Goal: Transaction & Acquisition: Purchase product/service

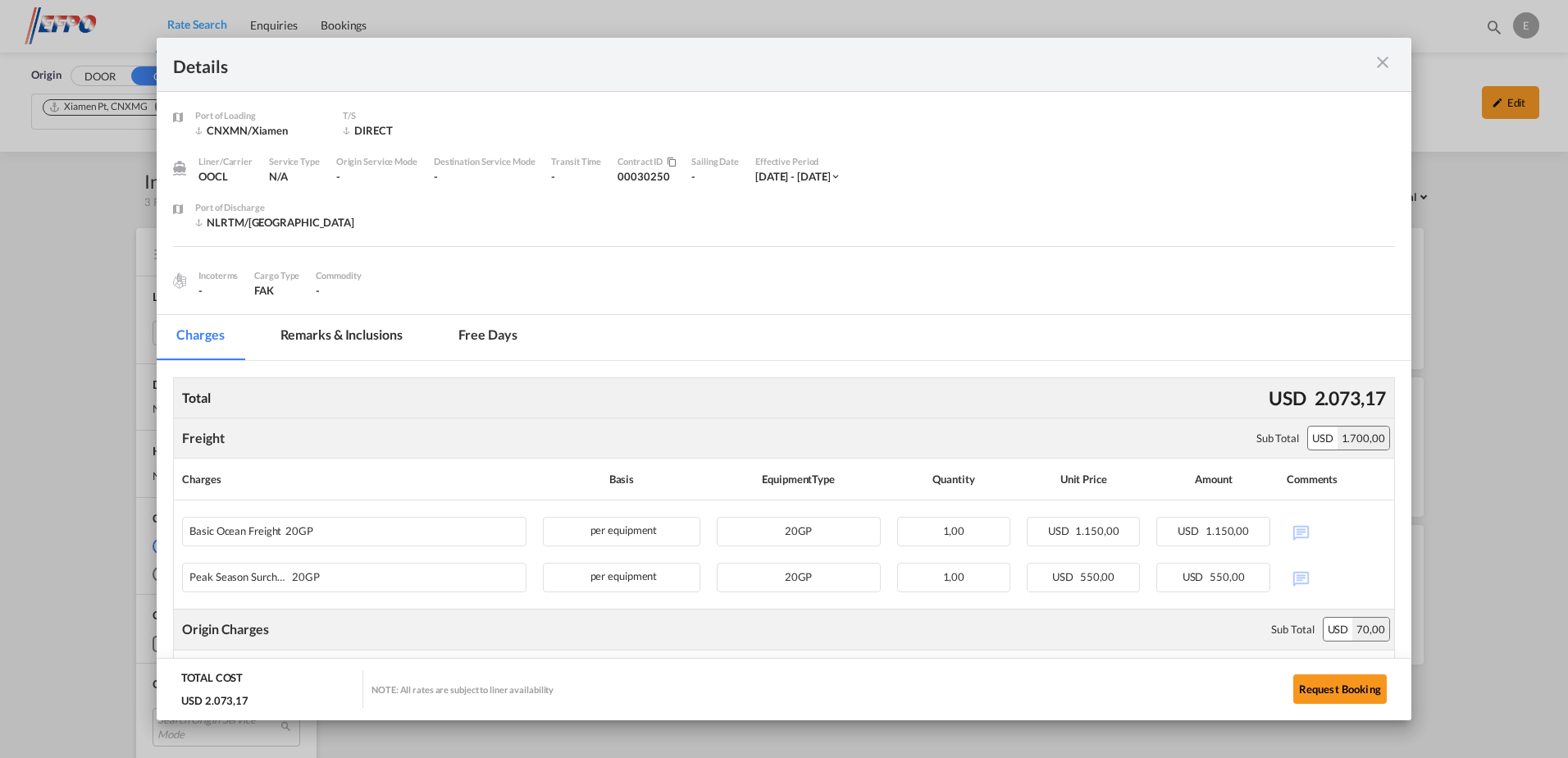
scroll to position [338, 0]
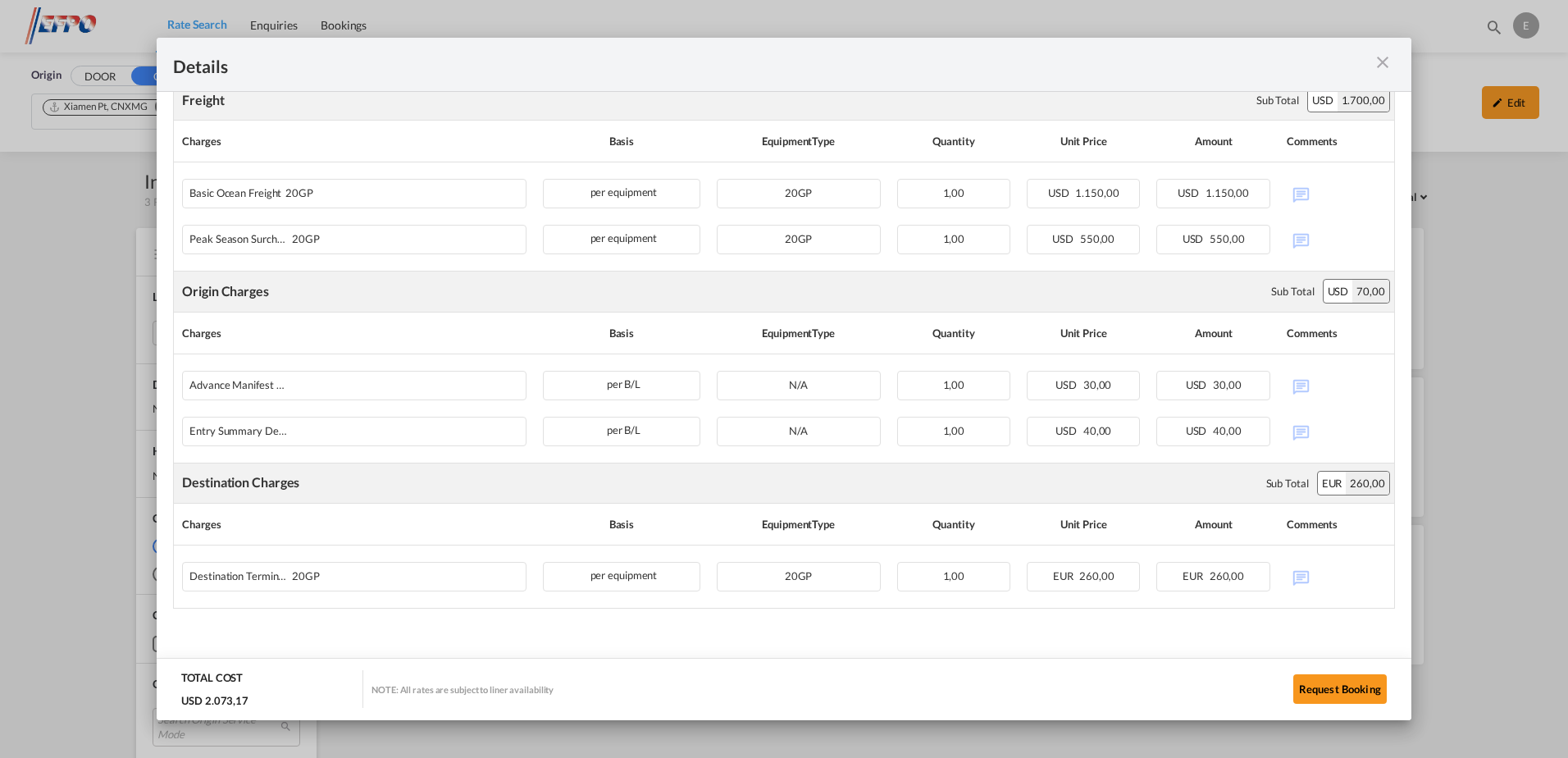
click at [1383, 61] on md-icon "icon-close m-3 fg-AAA8AD cursor" at bounding box center [1383, 62] width 20 height 20
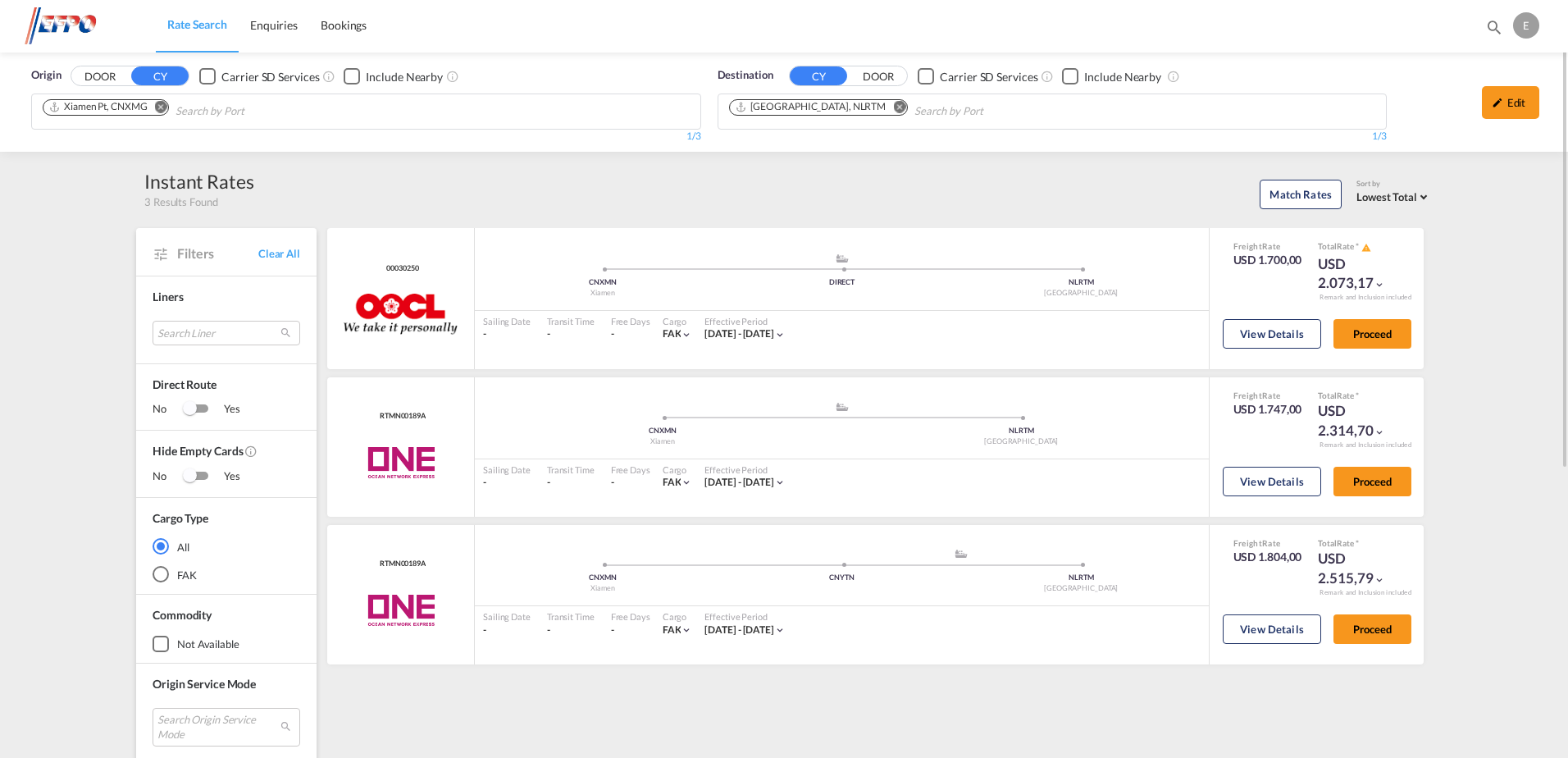
click at [165, 107] on md-icon "Remove" at bounding box center [161, 106] width 12 height 12
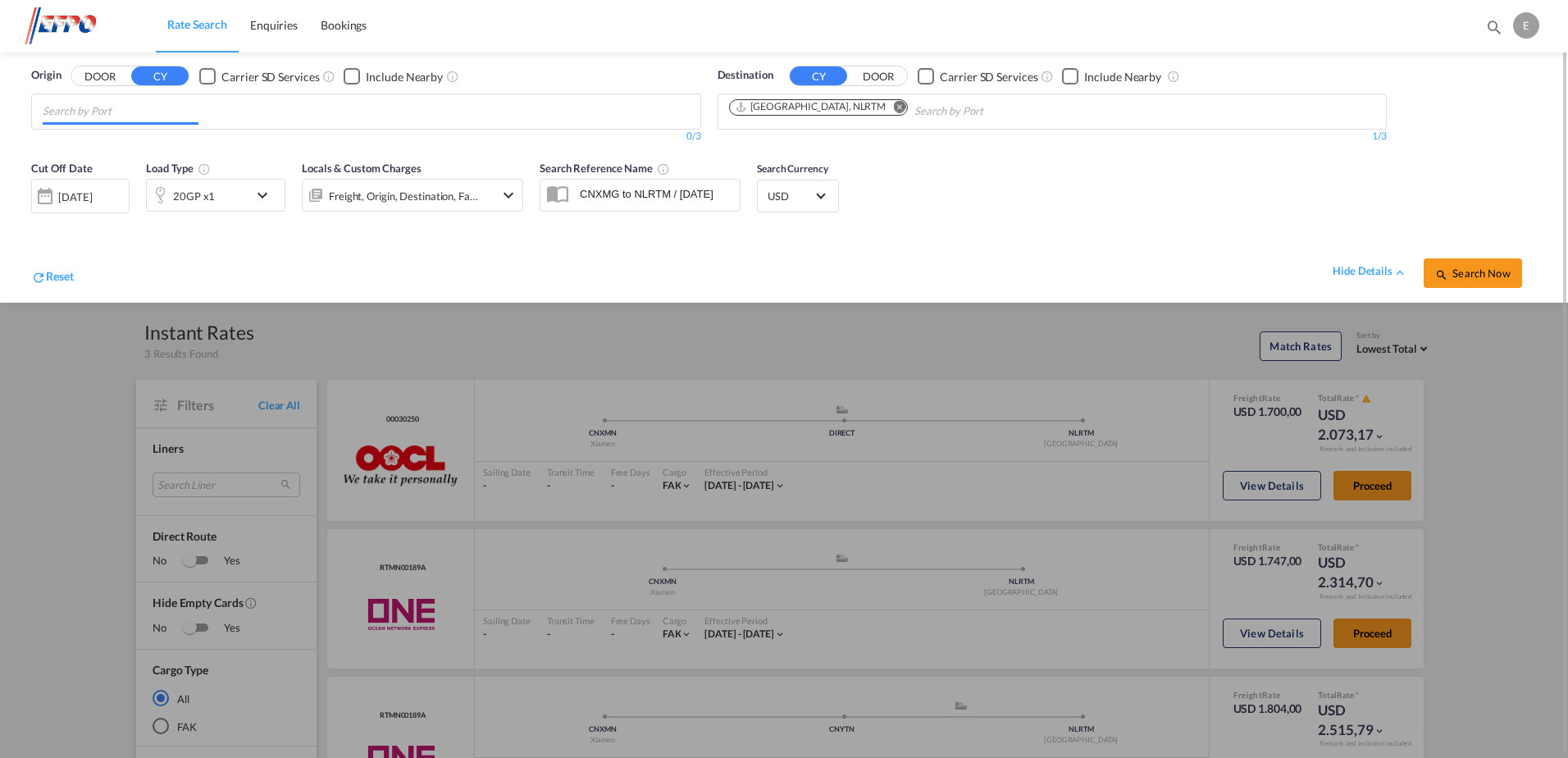
click at [177, 113] on input "Chips input." at bounding box center [121, 111] width 156 height 26
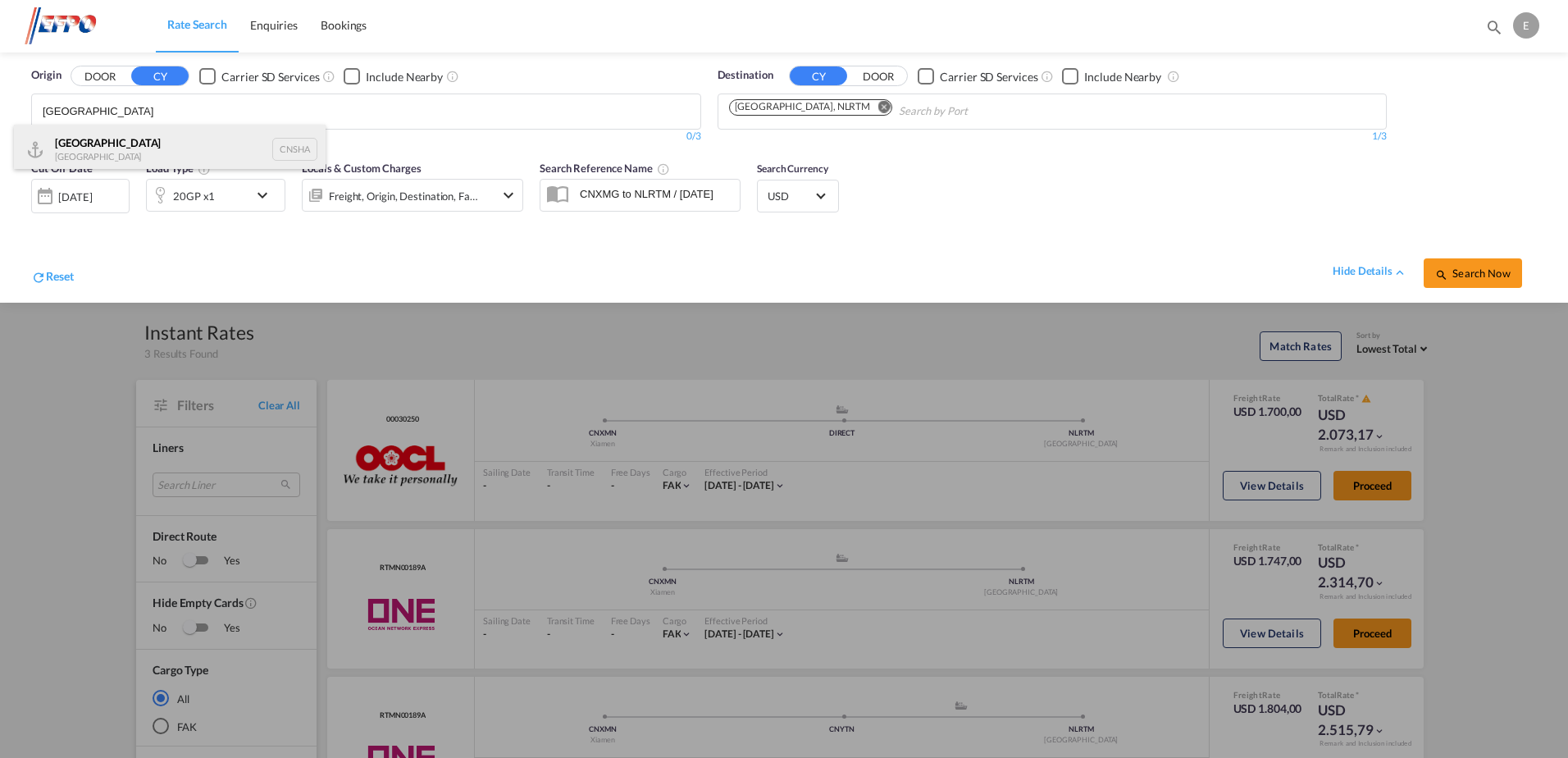
type input "[GEOGRAPHIC_DATA]"
click at [125, 143] on div "Shanghai [GEOGRAPHIC_DATA] CNSHA" at bounding box center [169, 150] width 311 height 49
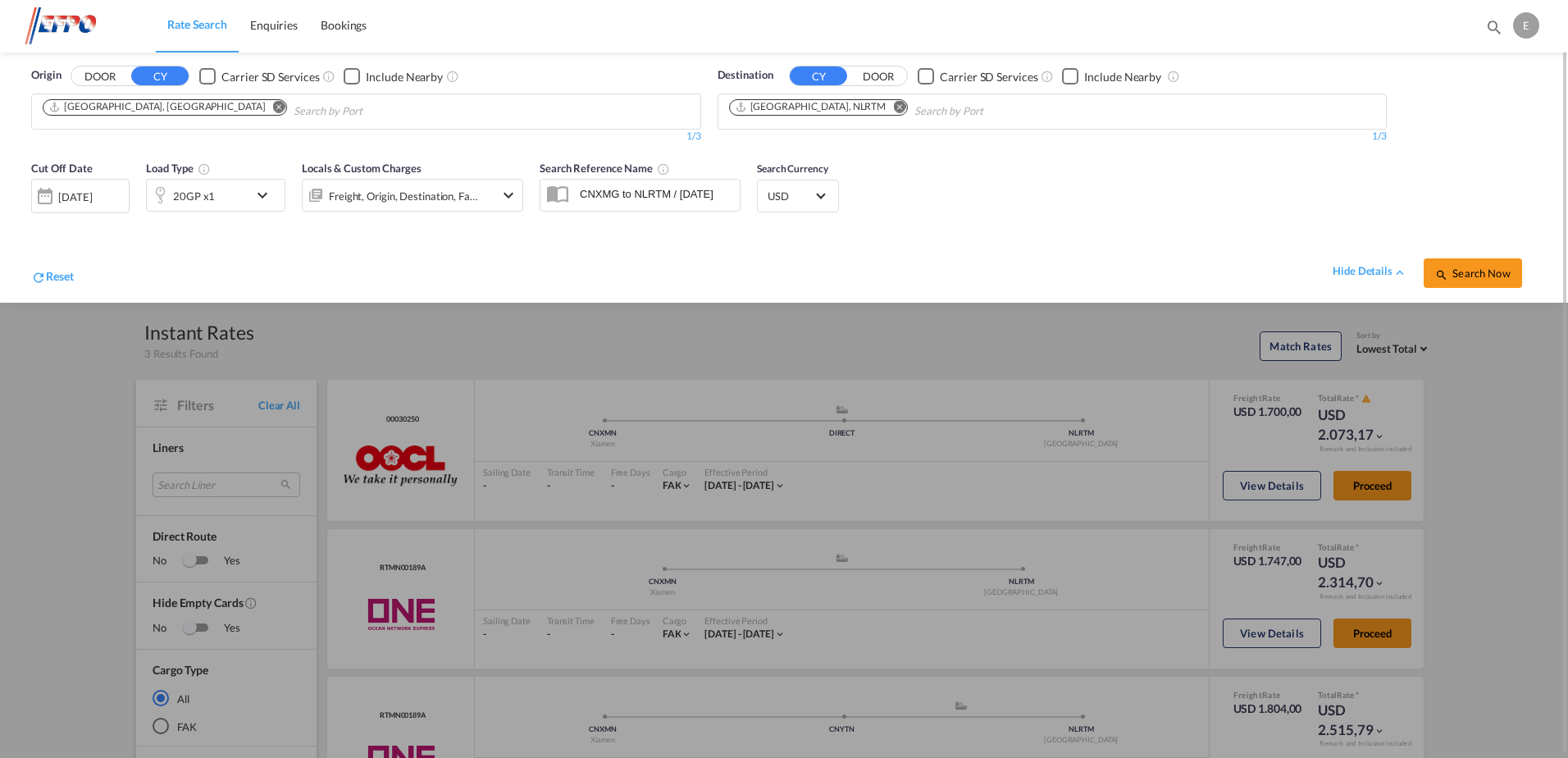
click at [254, 195] on md-icon "icon-chevron-down" at bounding box center [267, 195] width 28 height 20
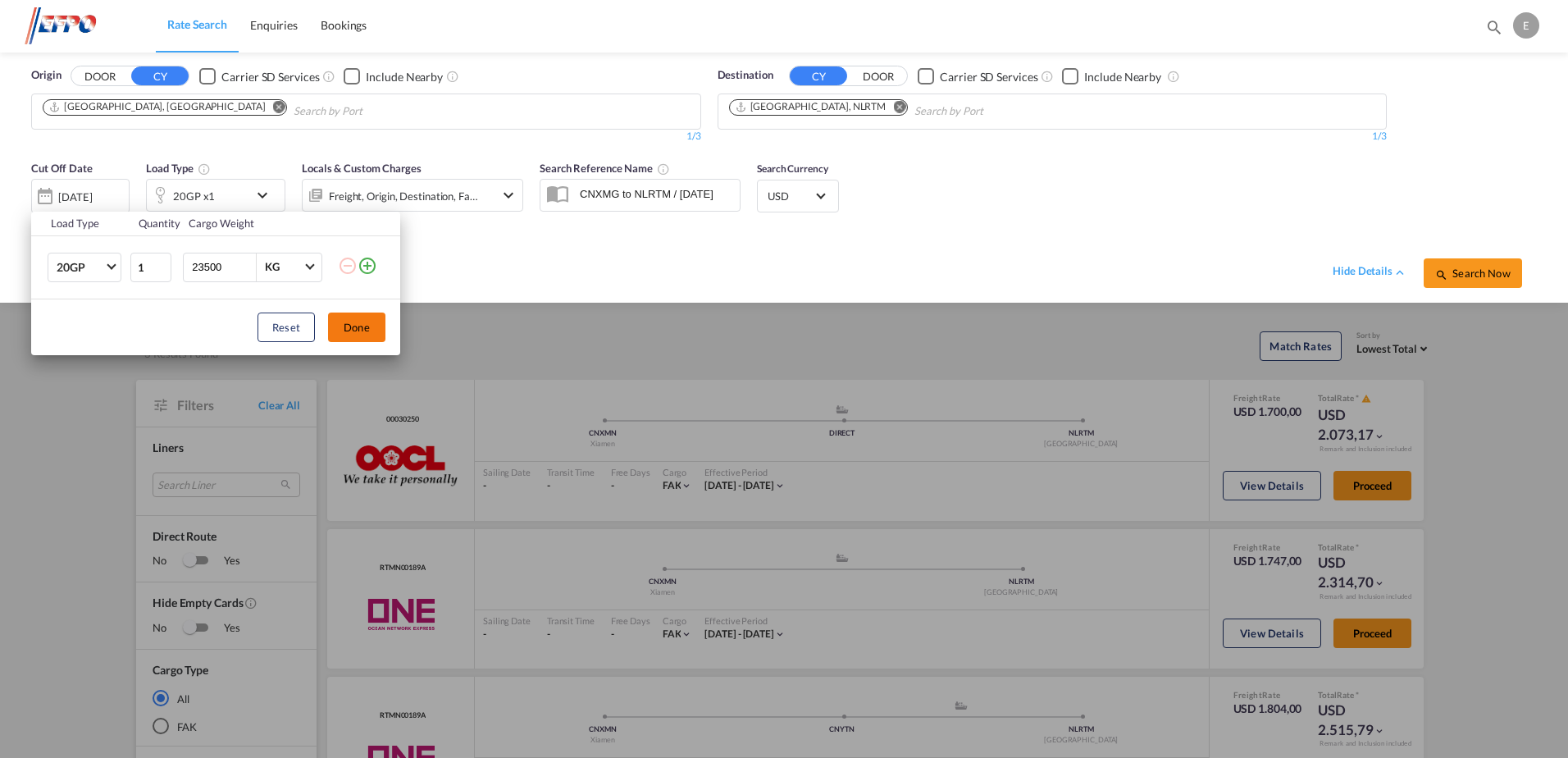
click at [344, 326] on button "Done" at bounding box center [356, 327] width 58 height 29
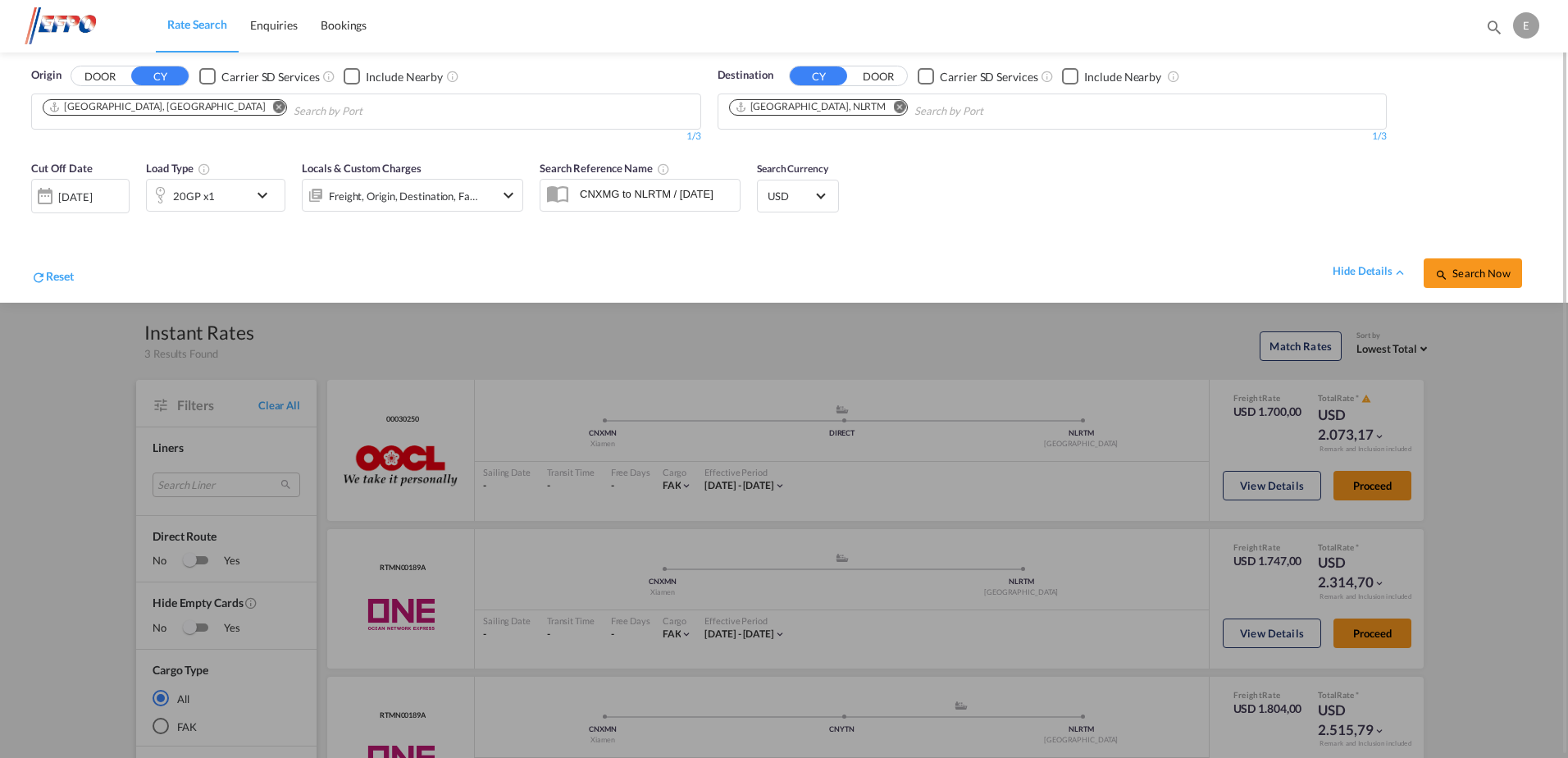
click at [238, 190] on div "20GP x1" at bounding box center [197, 195] width 101 height 33
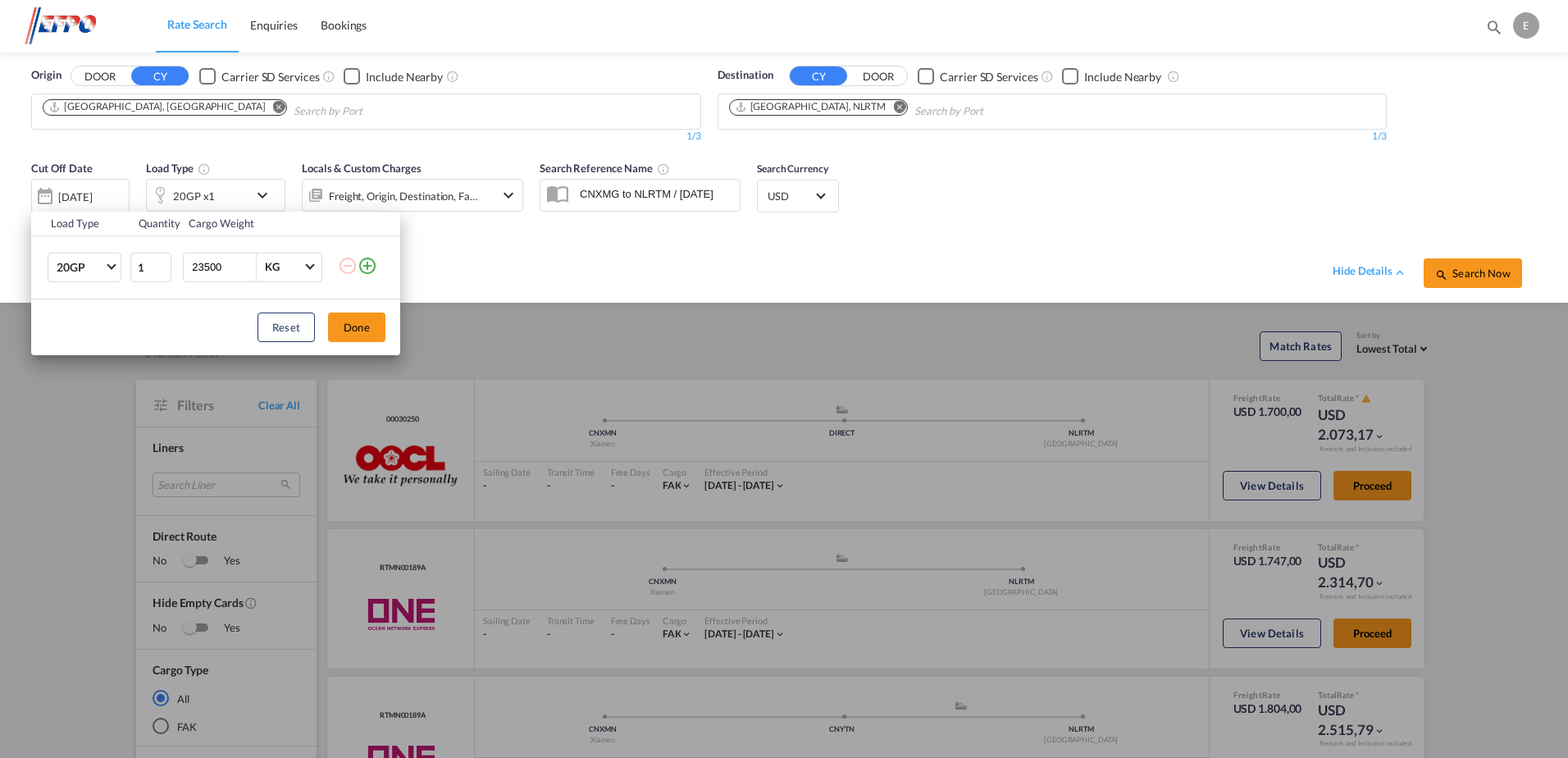
click at [203, 269] on input "23500" at bounding box center [223, 267] width 66 height 28
type input "24500"
click at [352, 329] on button "Done" at bounding box center [356, 327] width 58 height 29
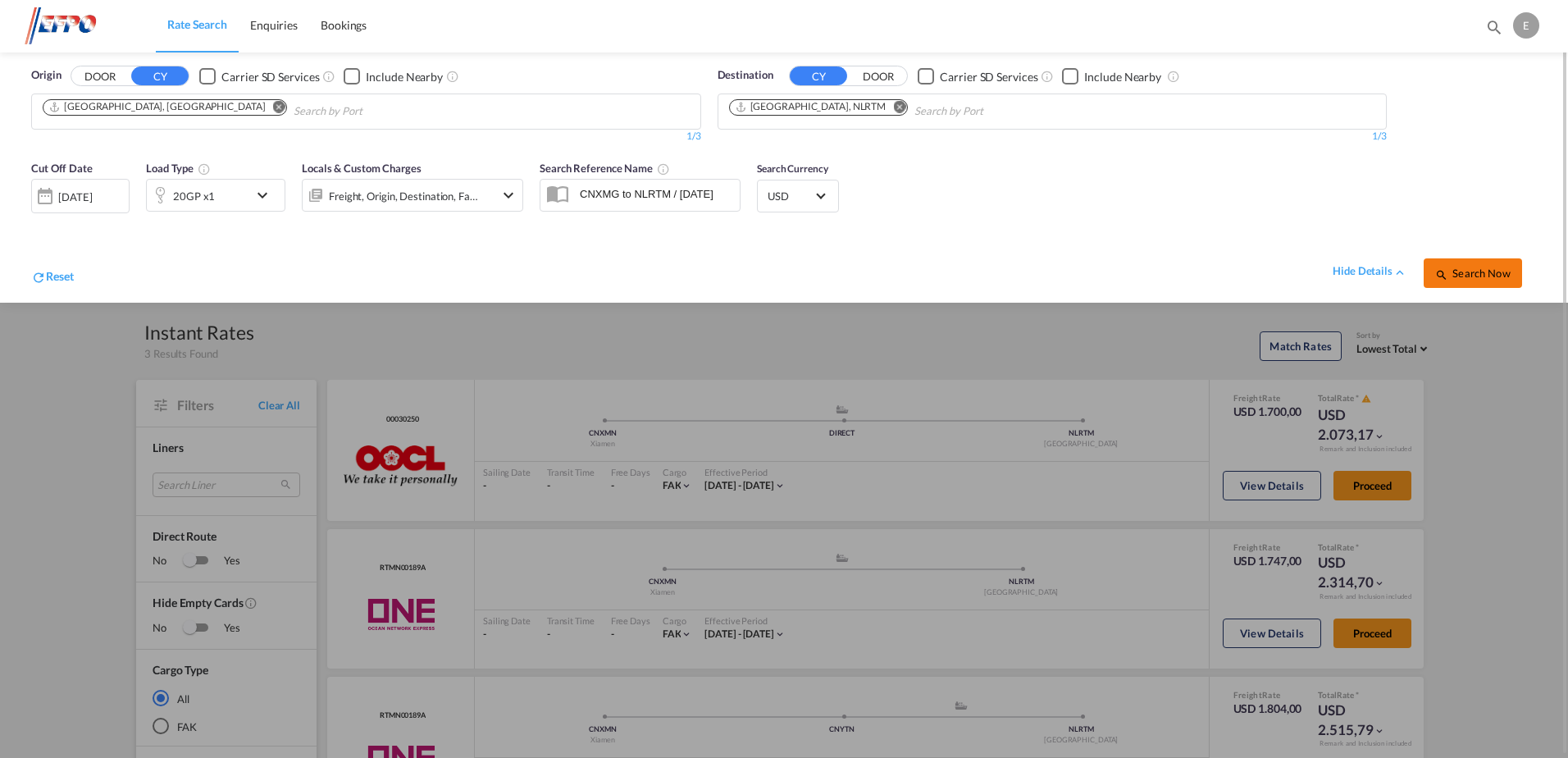
click at [1458, 267] on span "Search Now" at bounding box center [1473, 273] width 75 height 13
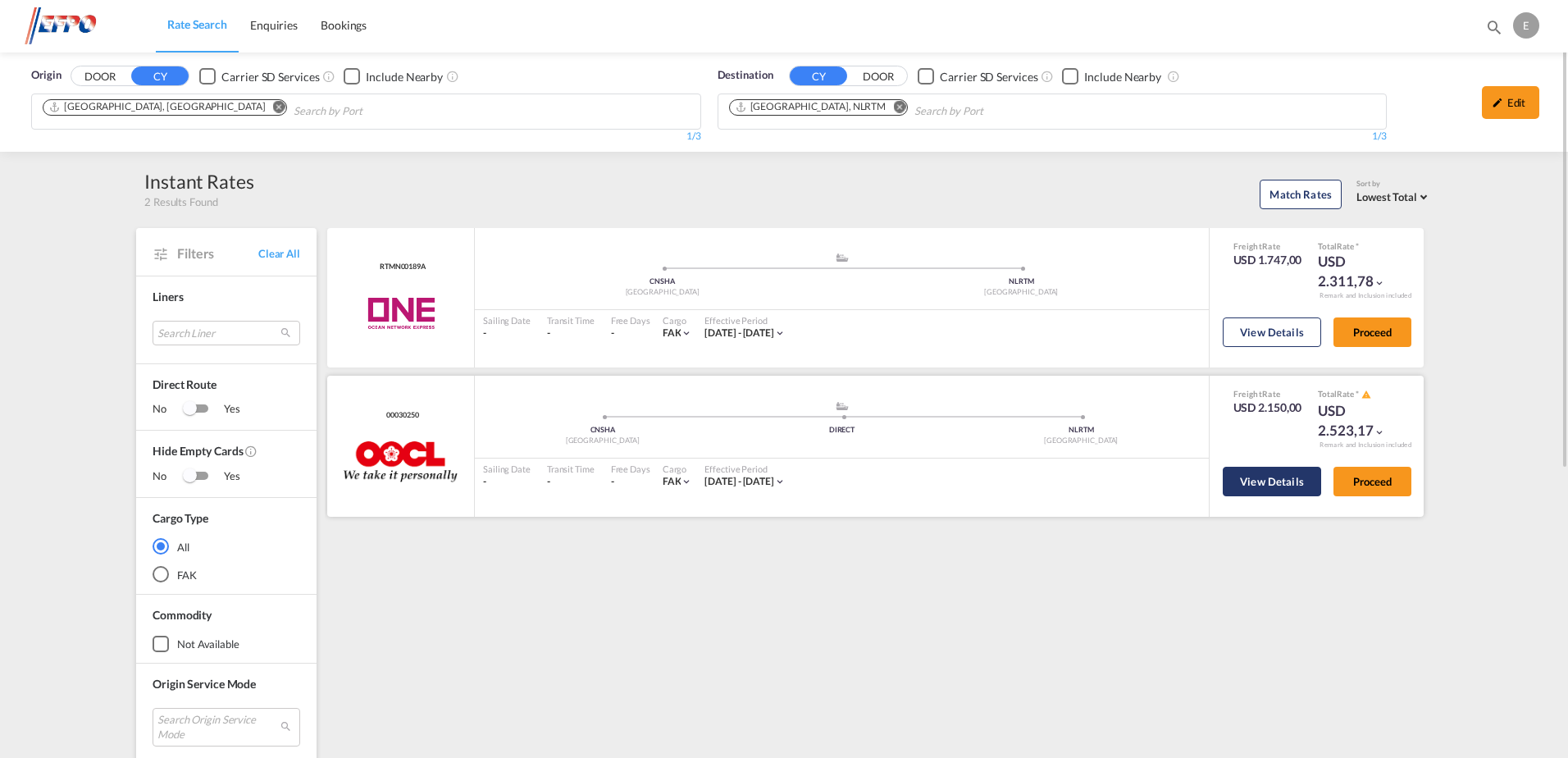
click at [1273, 487] on button "View Details" at bounding box center [1272, 481] width 99 height 29
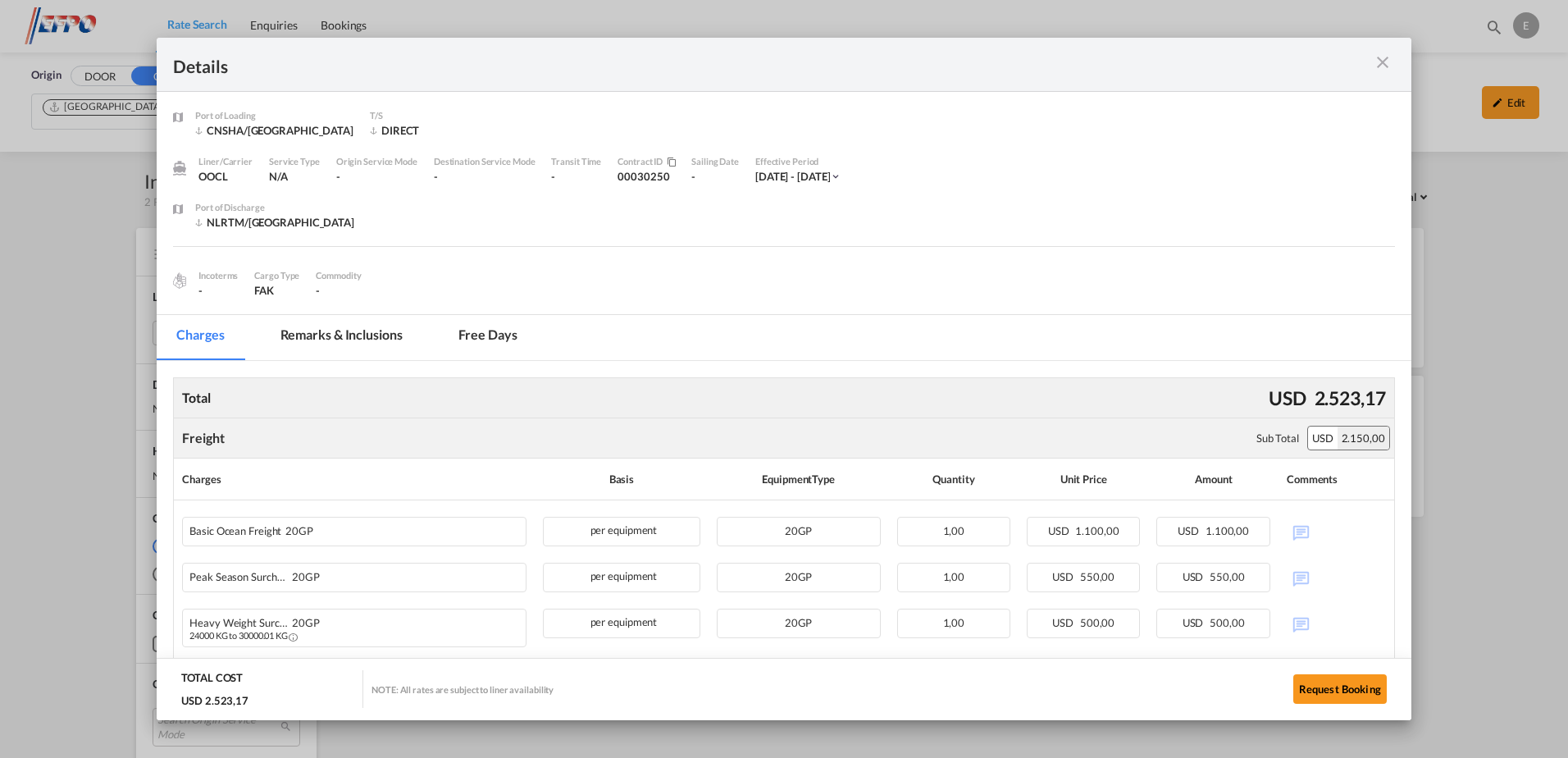
click at [1384, 59] on md-icon "icon-close m-3 fg-AAA8AD cursor" at bounding box center [1383, 62] width 20 height 20
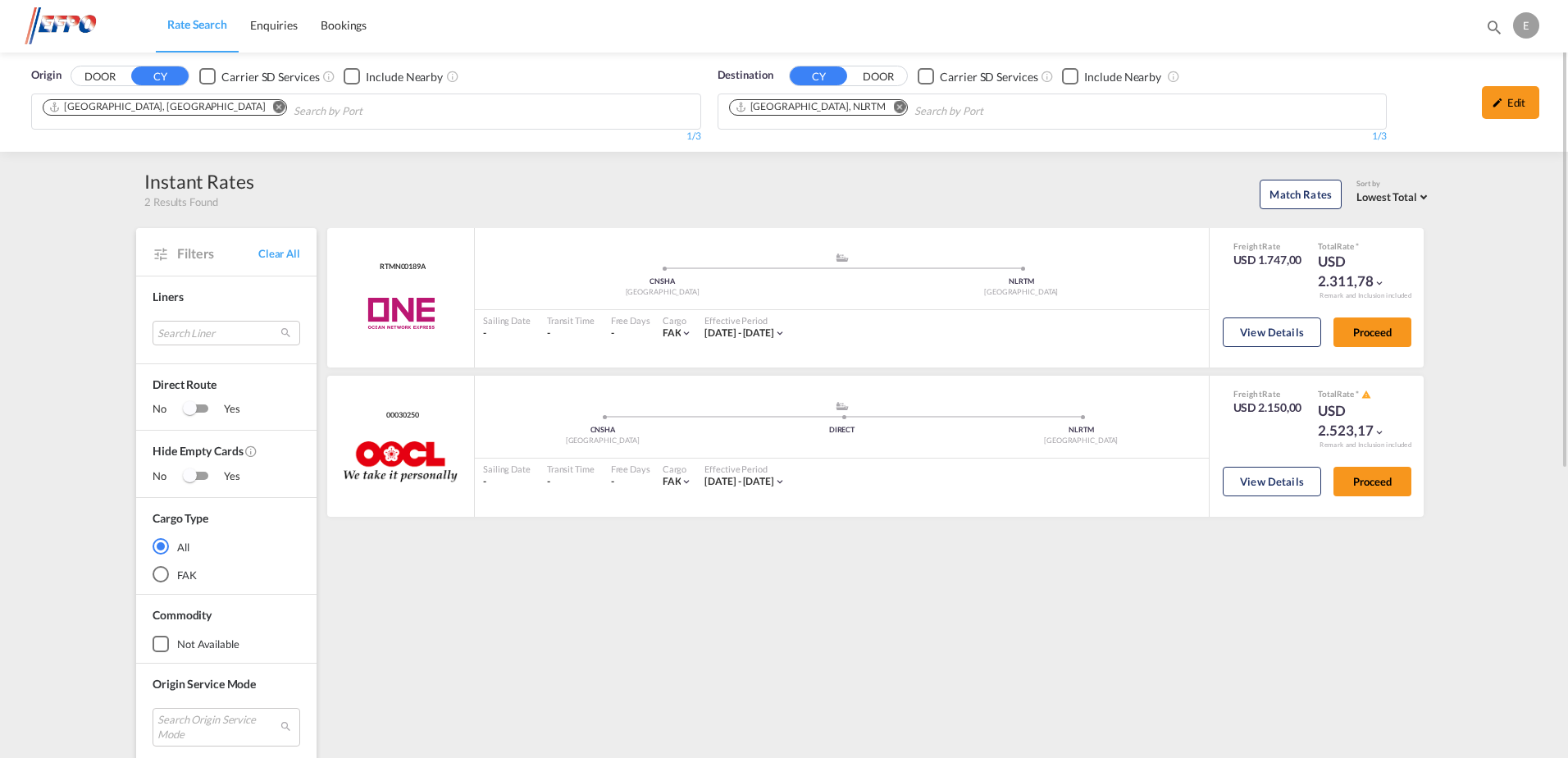
click at [1506, 109] on div "Edit" at bounding box center [1510, 102] width 58 height 33
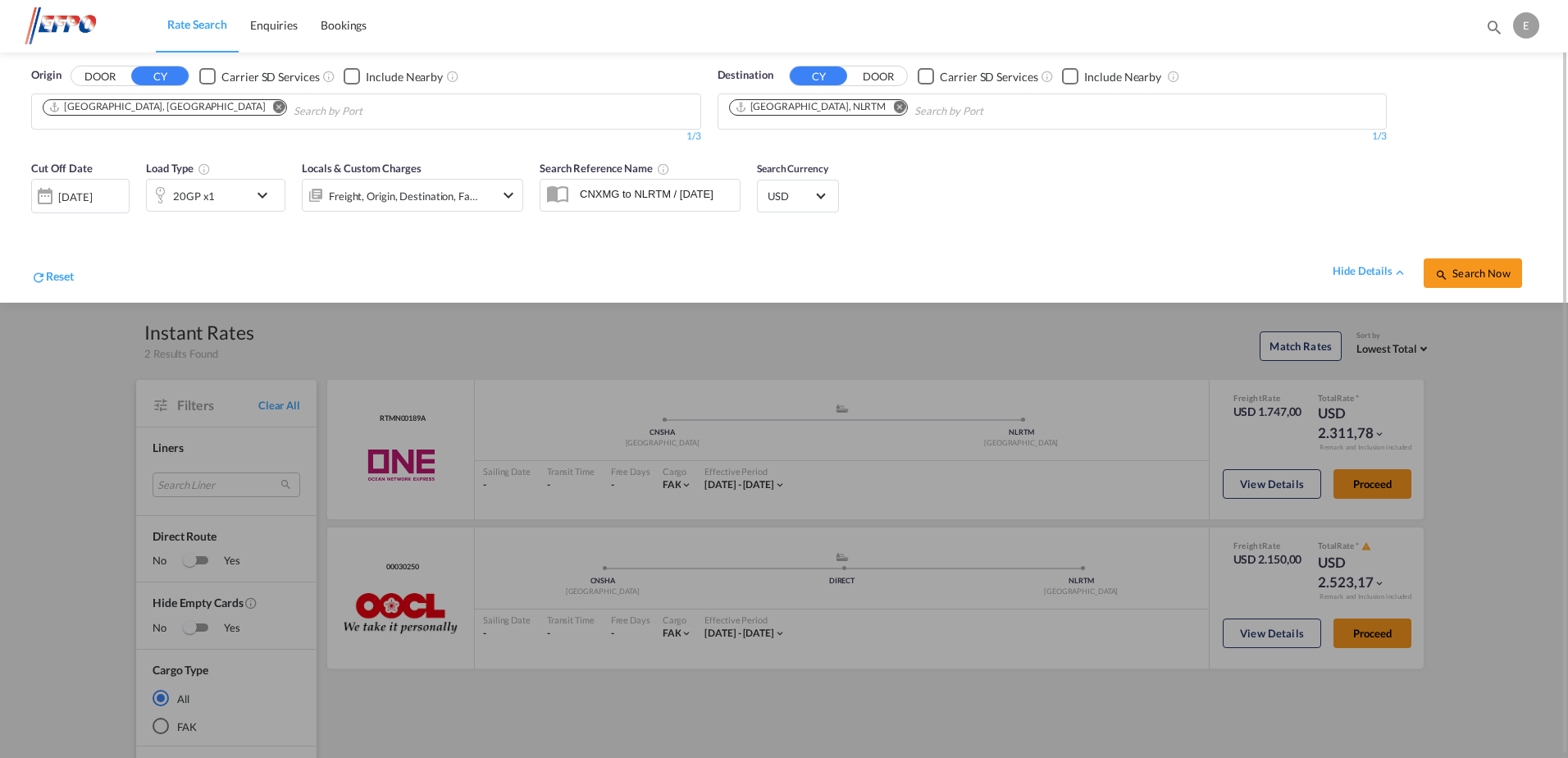
click at [262, 190] on md-icon "icon-chevron-down" at bounding box center [267, 195] width 28 height 20
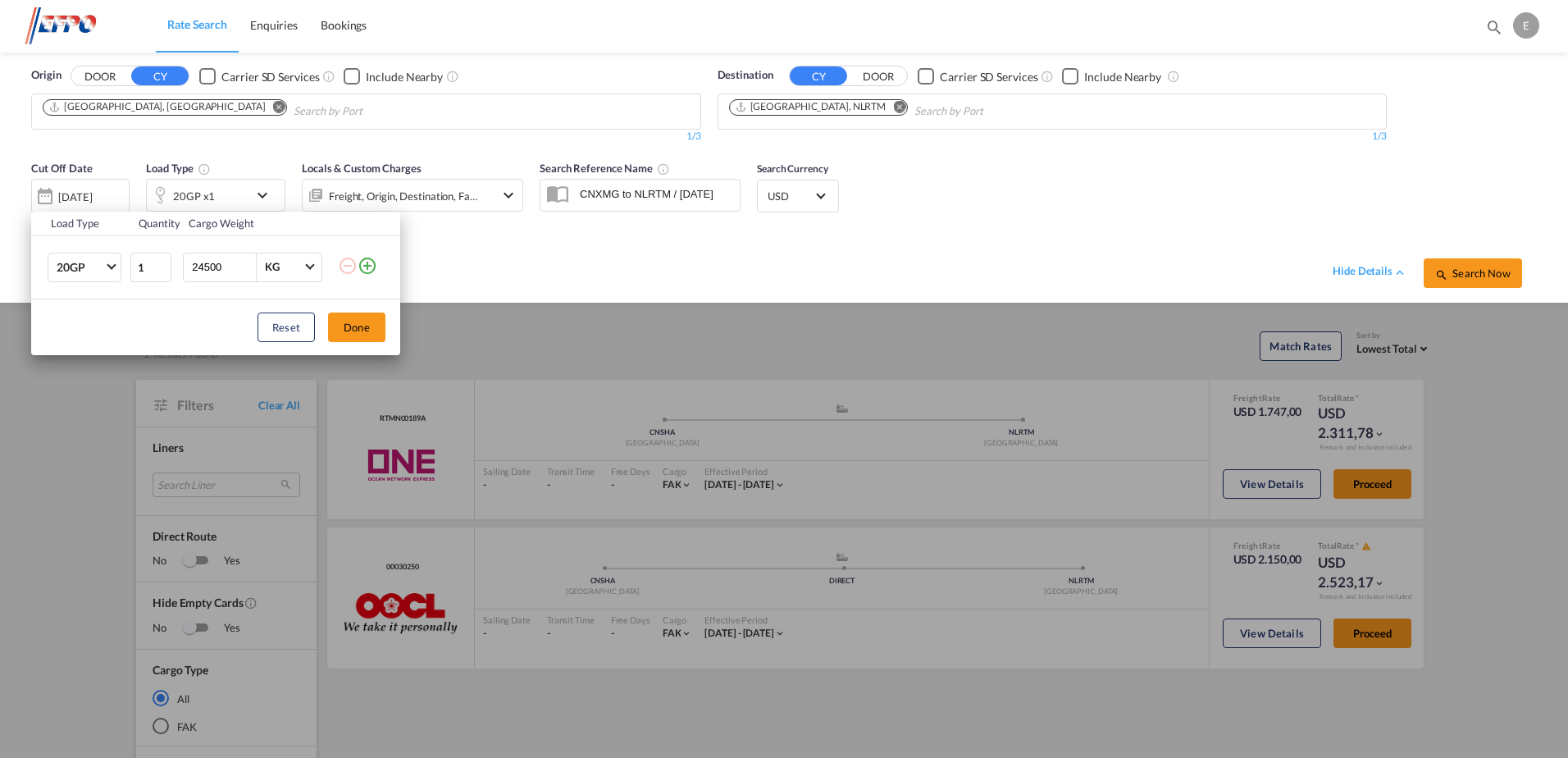
click at [196, 268] on input "24500" at bounding box center [223, 267] width 66 height 28
type input "19500"
click at [368, 333] on button "Done" at bounding box center [356, 327] width 58 height 29
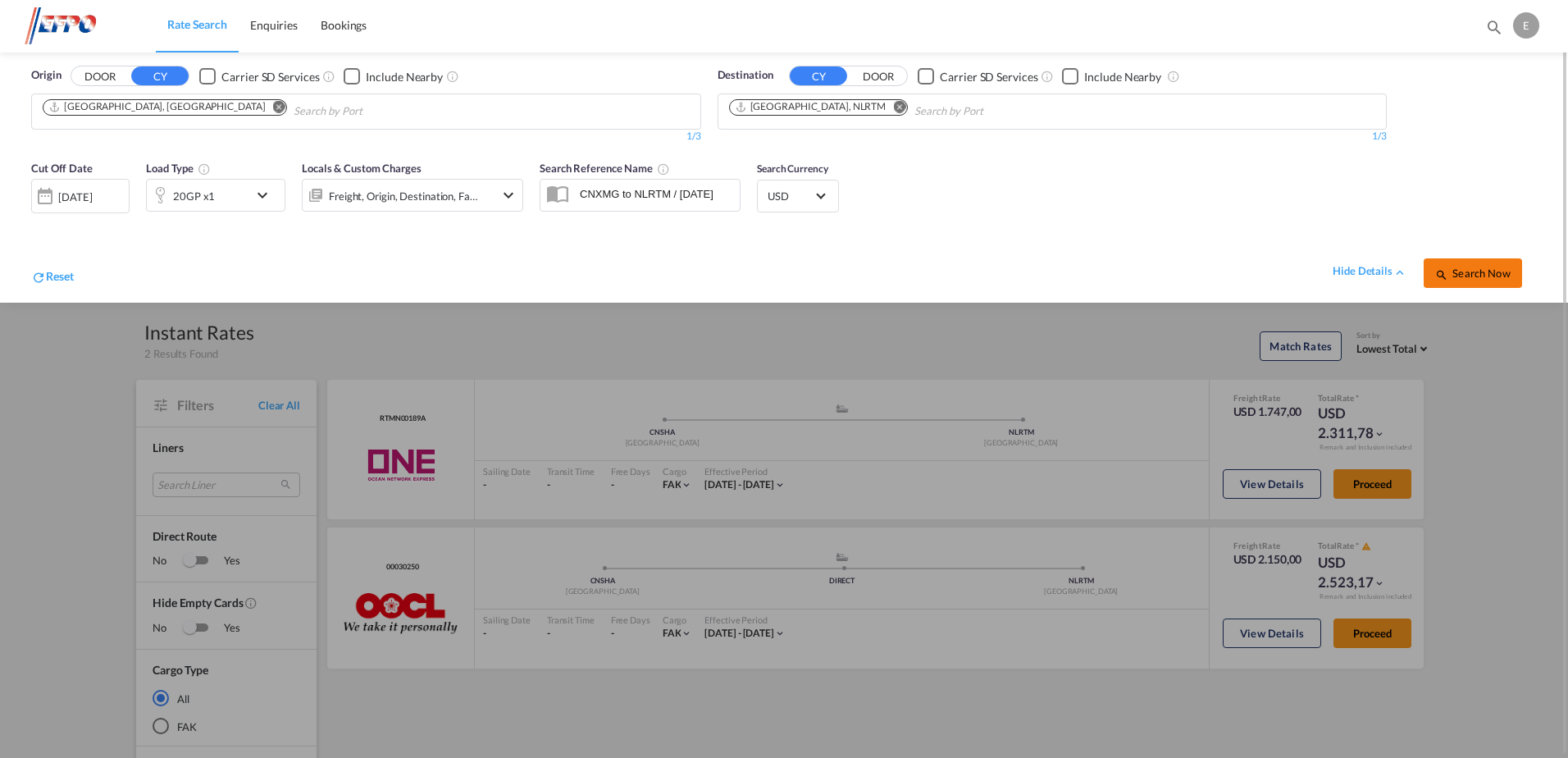
click at [1430, 271] on button "Search Now" at bounding box center [1473, 273] width 99 height 29
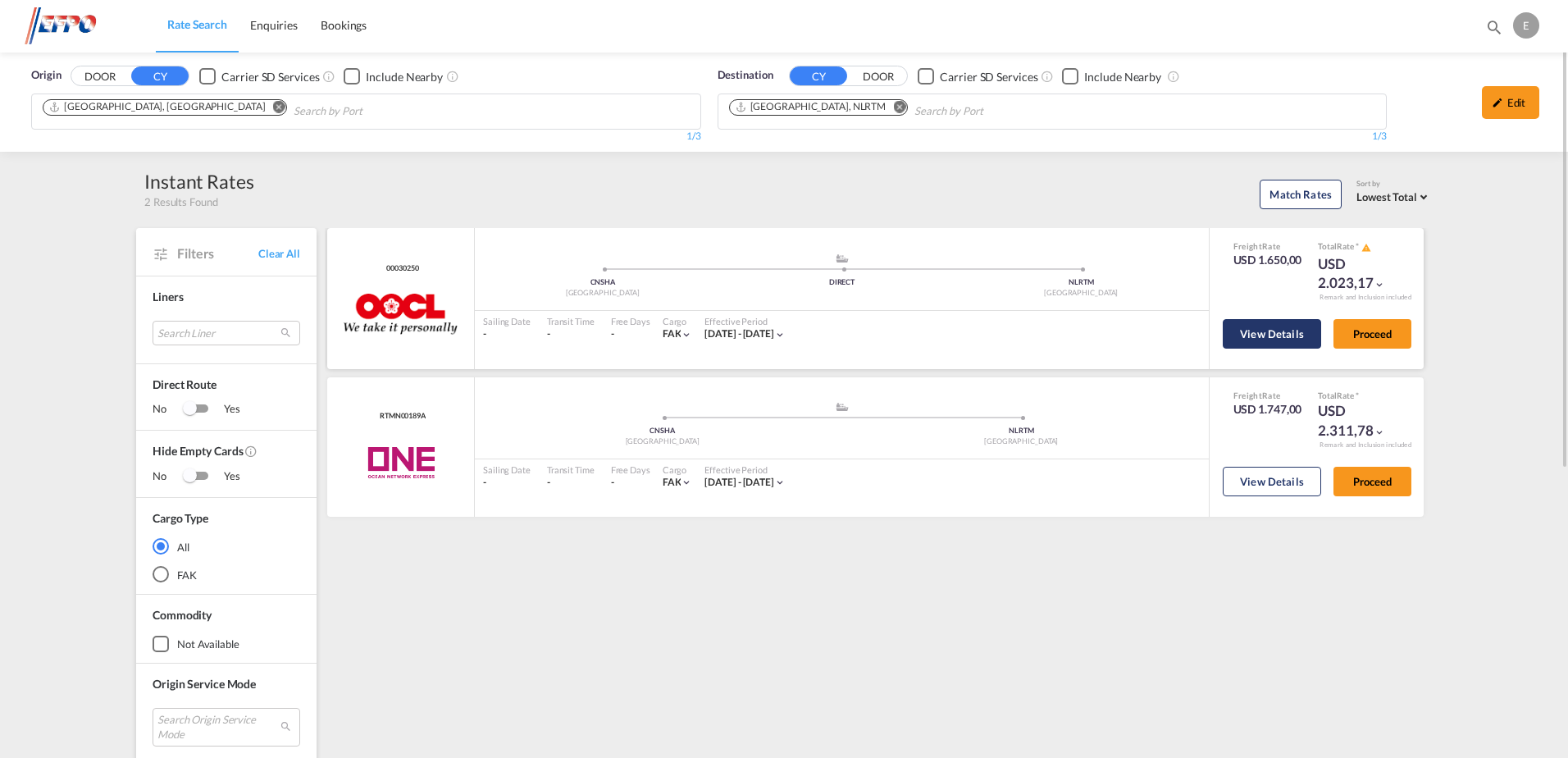
click at [1281, 336] on button "View Details" at bounding box center [1272, 333] width 99 height 29
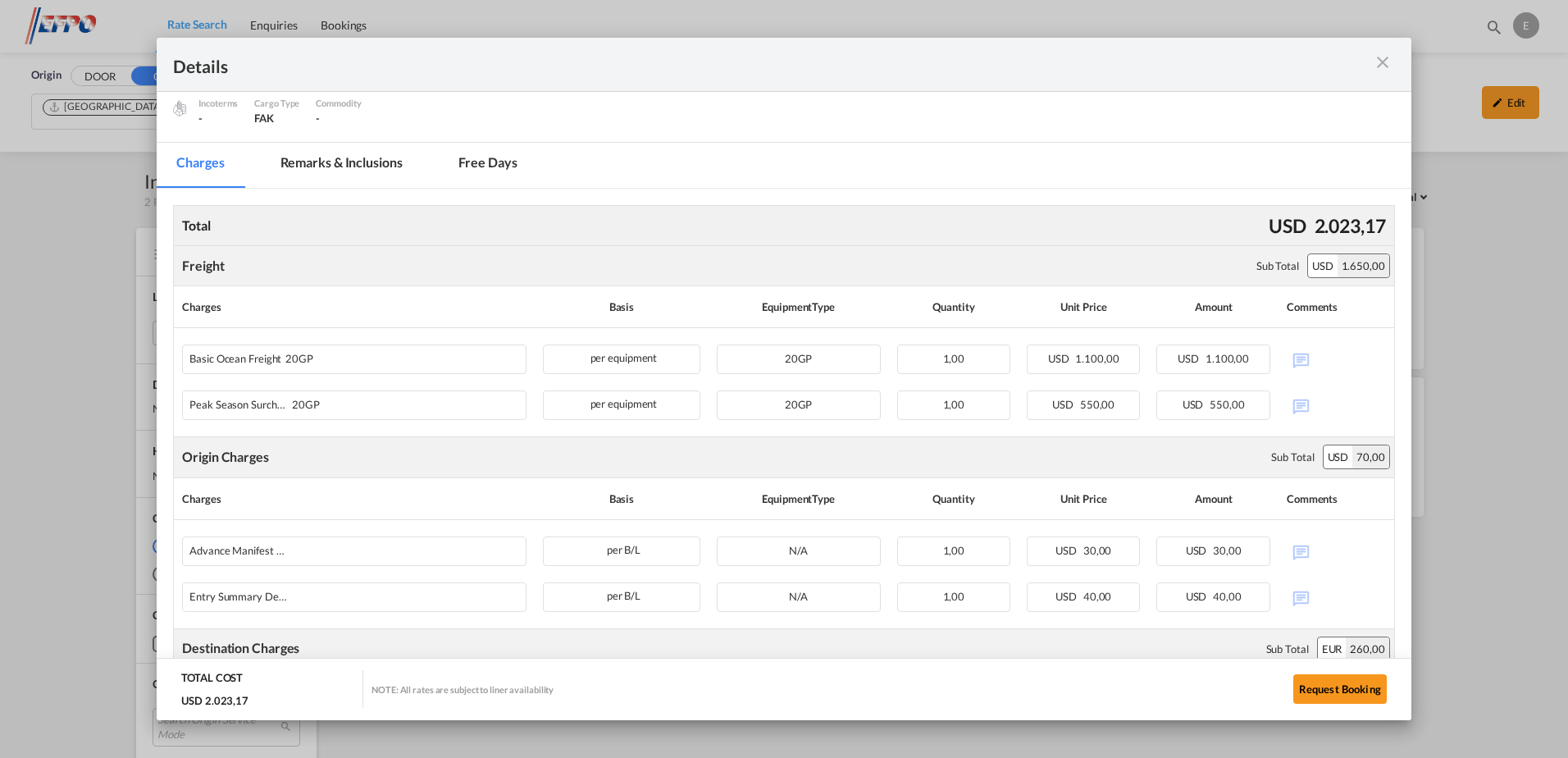
scroll to position [328, 0]
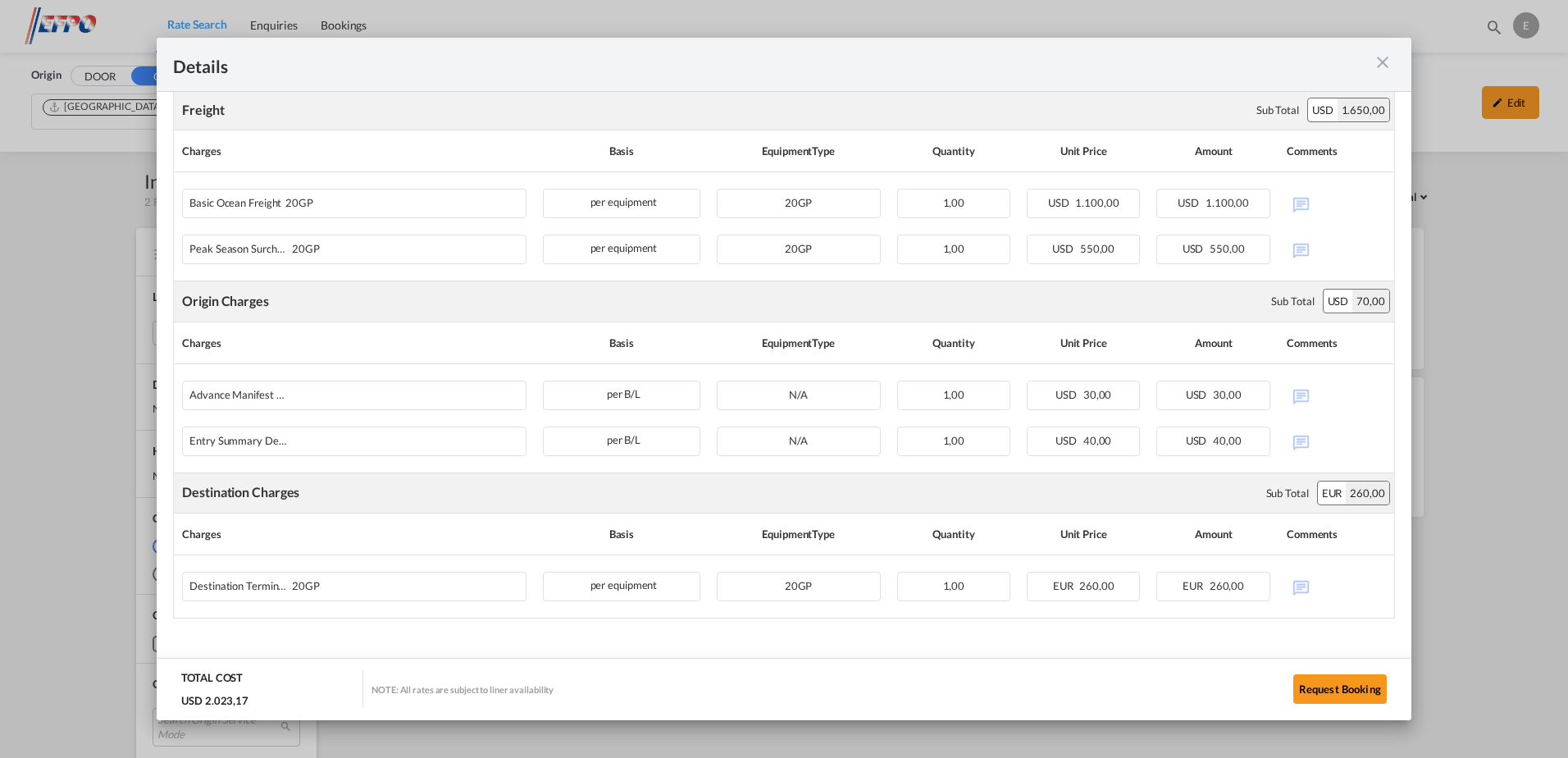
click at [1384, 58] on md-icon "icon-close m-3 fg-AAA8AD cursor" at bounding box center [1383, 62] width 20 height 20
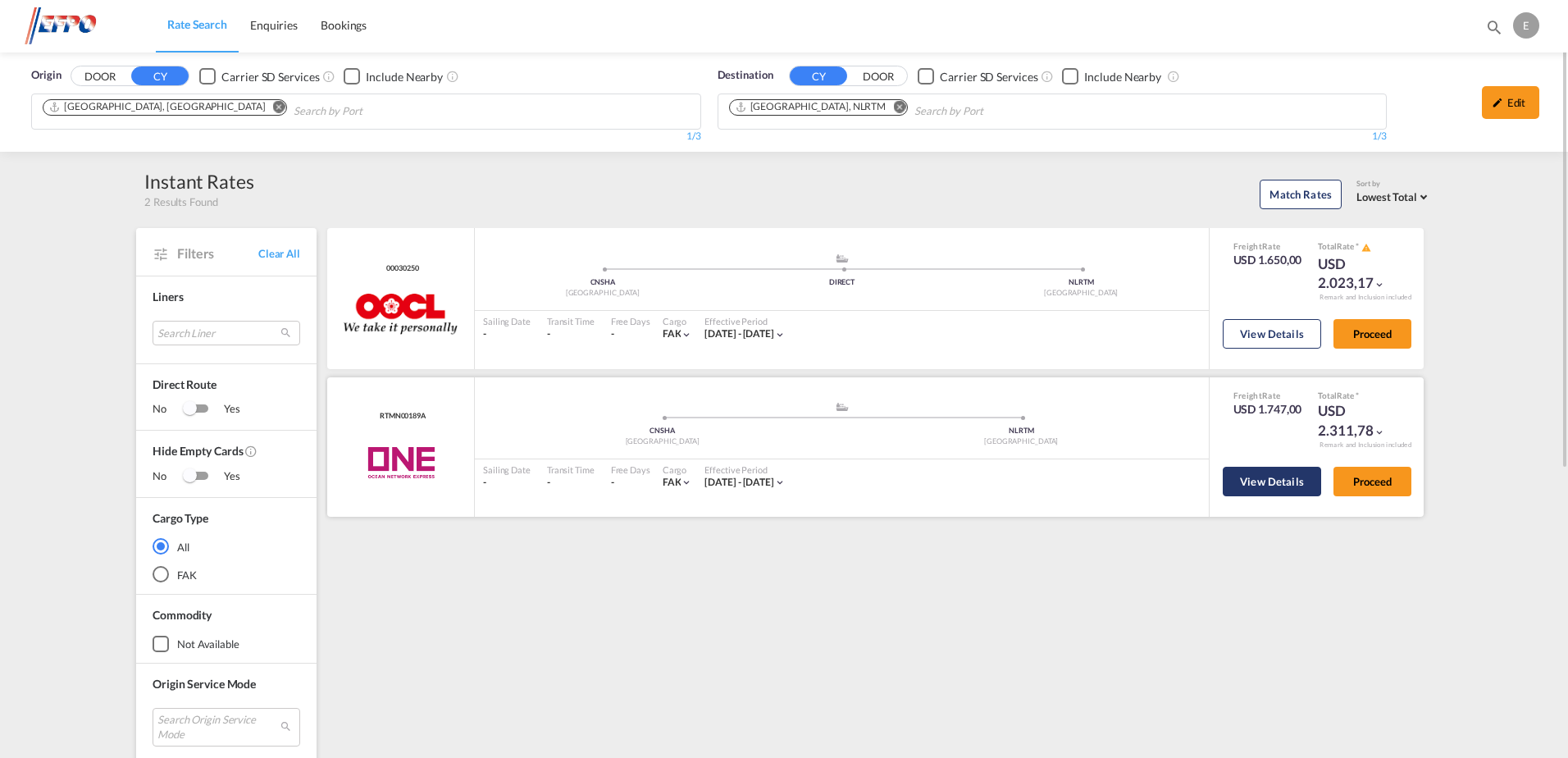
click at [1268, 479] on button "View Details" at bounding box center [1272, 481] width 99 height 29
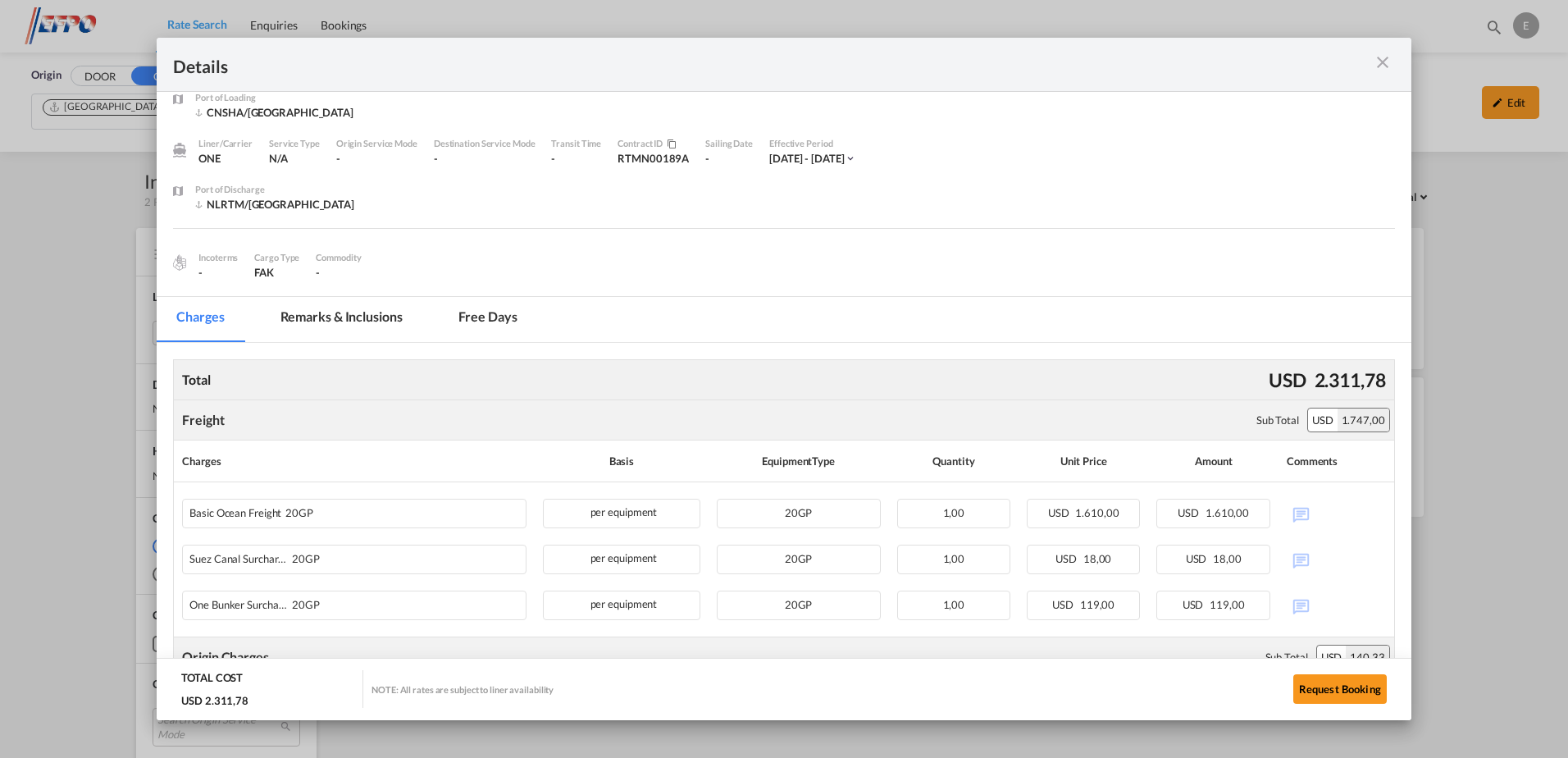
scroll to position [0, 0]
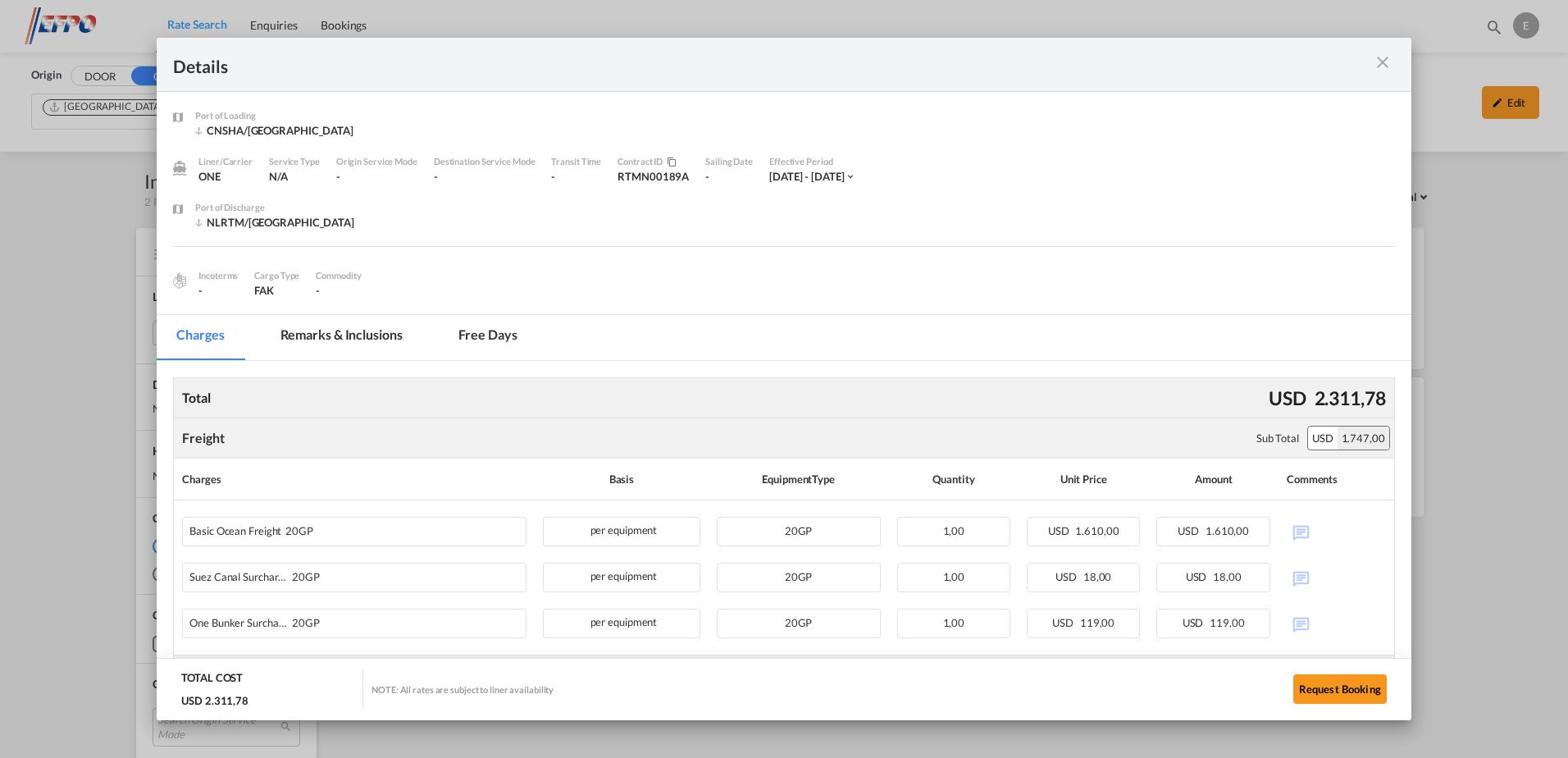
click at [1380, 61] on md-icon "icon-close m-3 fg-AAA8AD cursor" at bounding box center [1383, 62] width 20 height 20
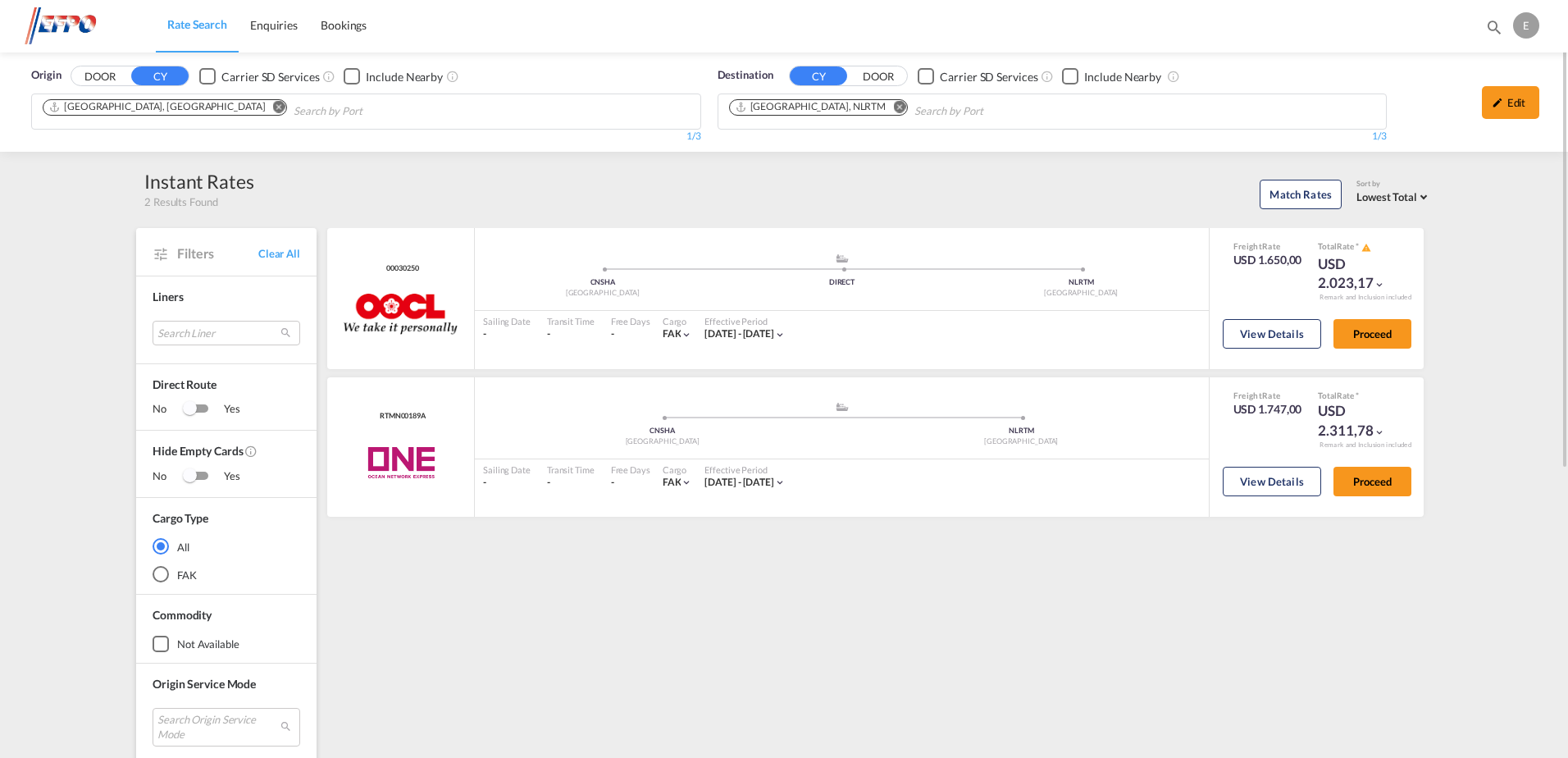
click at [273, 108] on md-icon "Remove" at bounding box center [279, 106] width 12 height 12
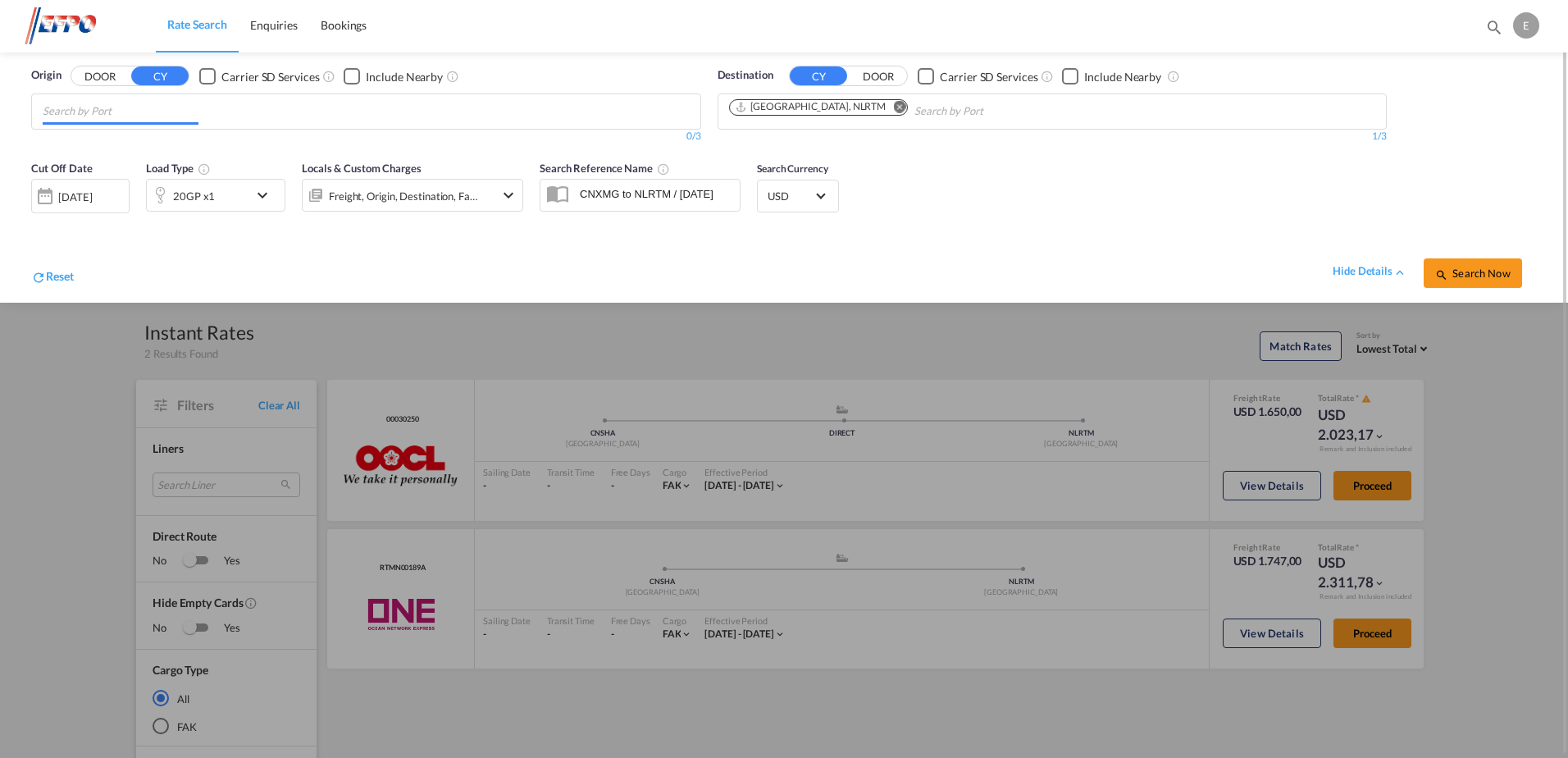
click at [151, 108] on input "Chips input." at bounding box center [121, 111] width 156 height 26
type input "kaohsiung"
click at [142, 150] on div "[GEOGRAPHIC_DATA] [GEOGRAPHIC_DATA], Province of [GEOGRAPHIC_DATA] TWKHH" at bounding box center [169, 153] width 311 height 57
click at [1466, 278] on span "Search Now" at bounding box center [1473, 273] width 75 height 13
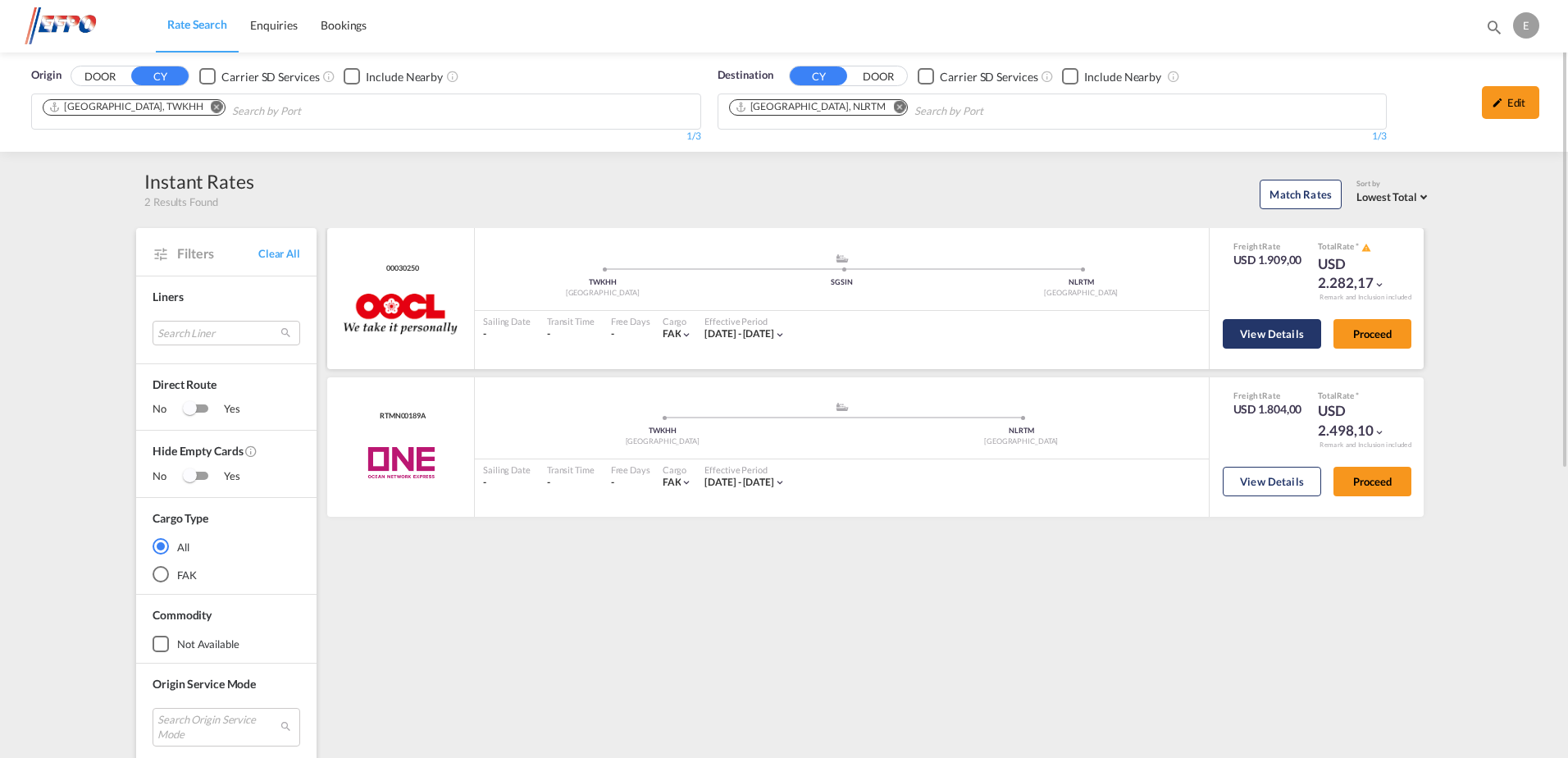
click at [1274, 335] on button "View Details" at bounding box center [1272, 333] width 99 height 29
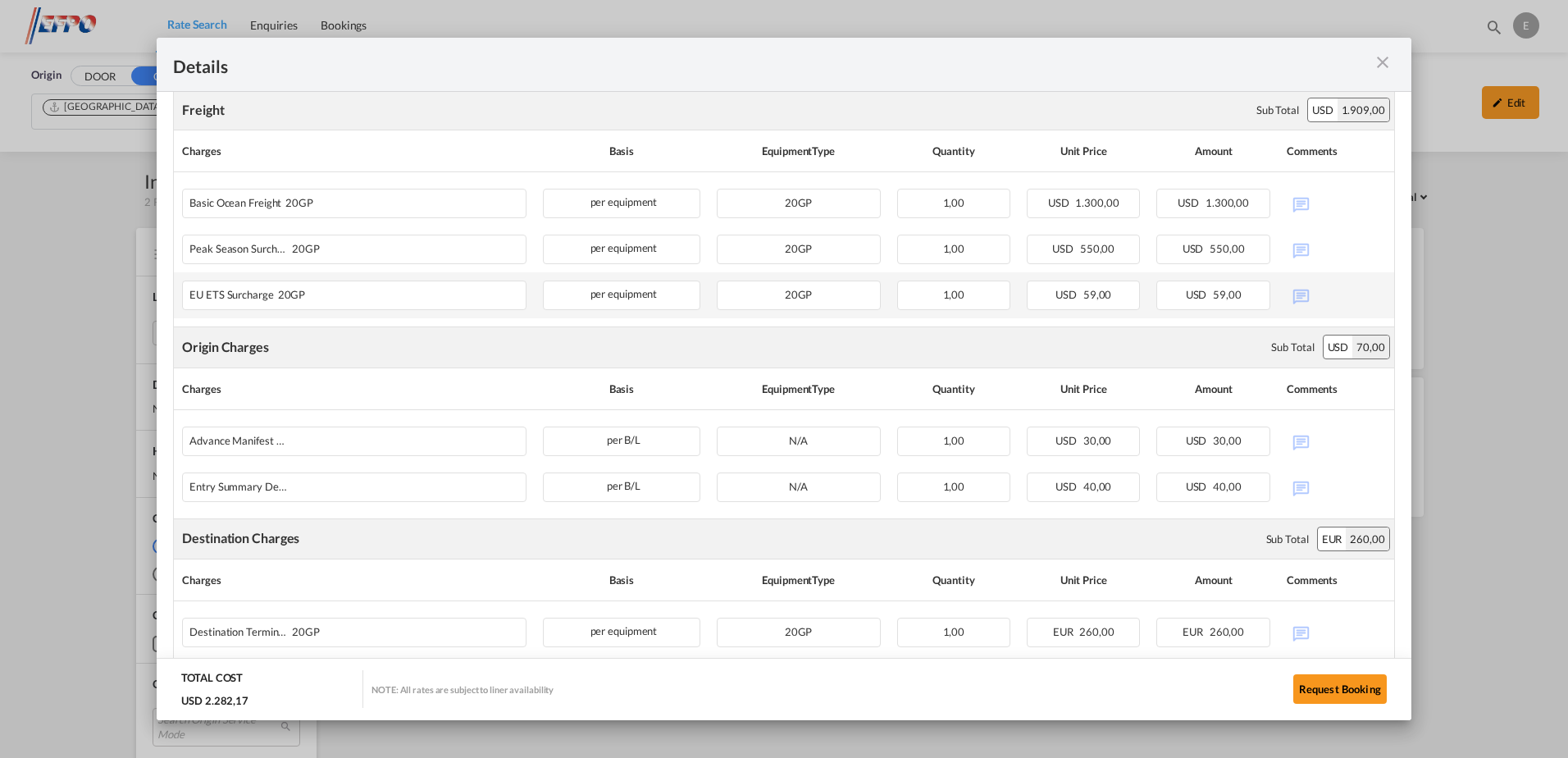
scroll to position [246, 0]
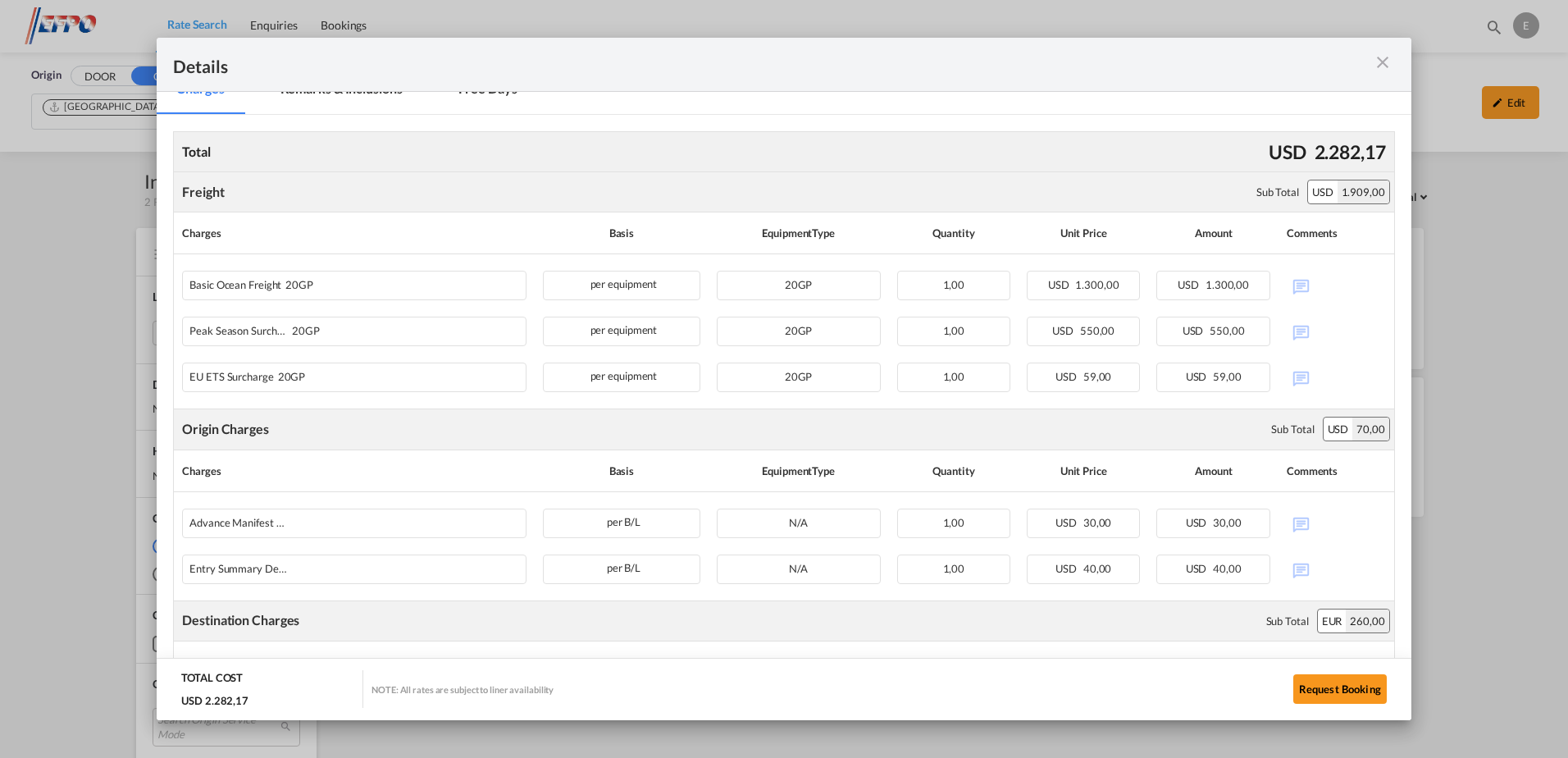
click at [1369, 61] on div "Port of ..." at bounding box center [1334, 64] width 122 height 20
drag, startPoint x: 1376, startPoint y: 59, endPoint x: 1343, endPoint y: 93, distance: 47.4
click at [1377, 59] on md-icon "icon-close m-3 fg-AAA8AD cursor" at bounding box center [1383, 62] width 20 height 20
